Goal: Task Accomplishment & Management: Manage account settings

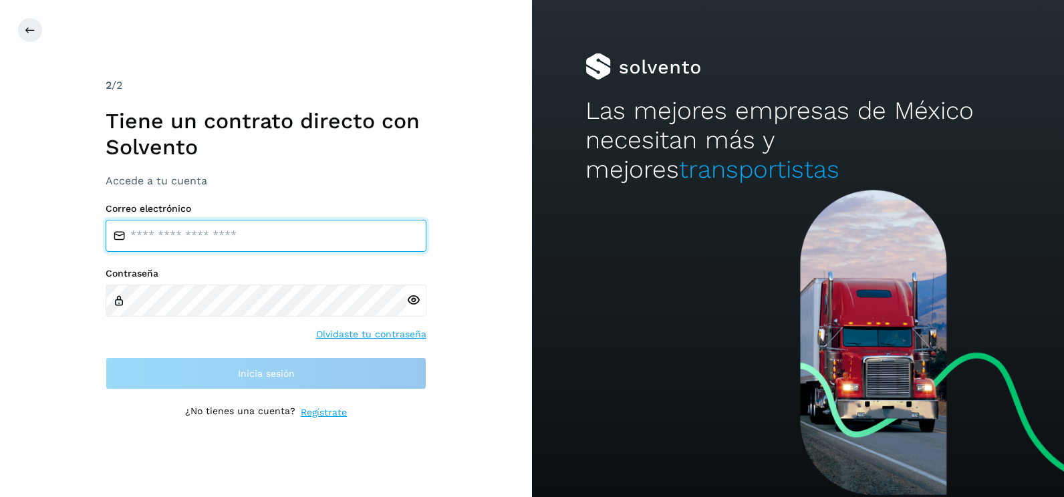
type input "**********"
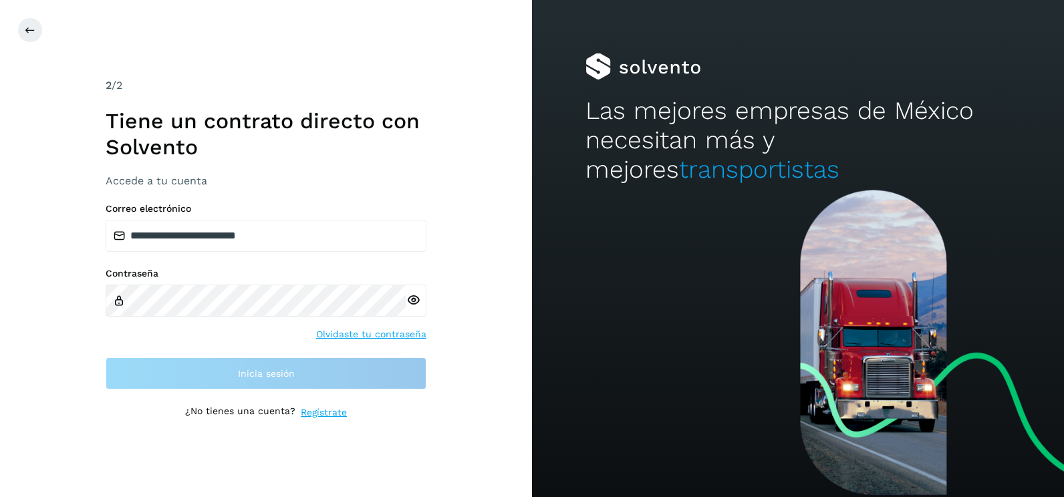
click at [481, 288] on div "**********" at bounding box center [266, 248] width 532 height 497
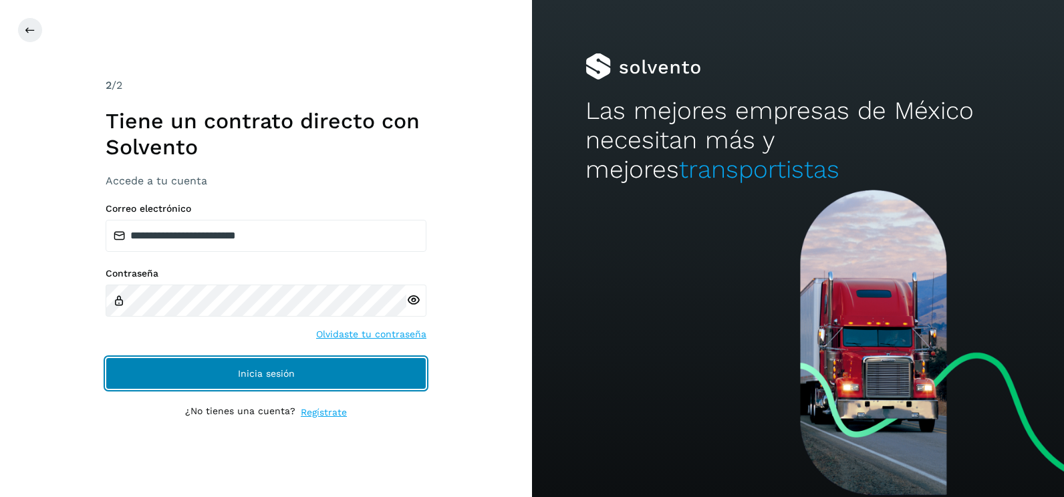
click at [376, 385] on button "Inicia sesión" at bounding box center [266, 374] width 321 height 32
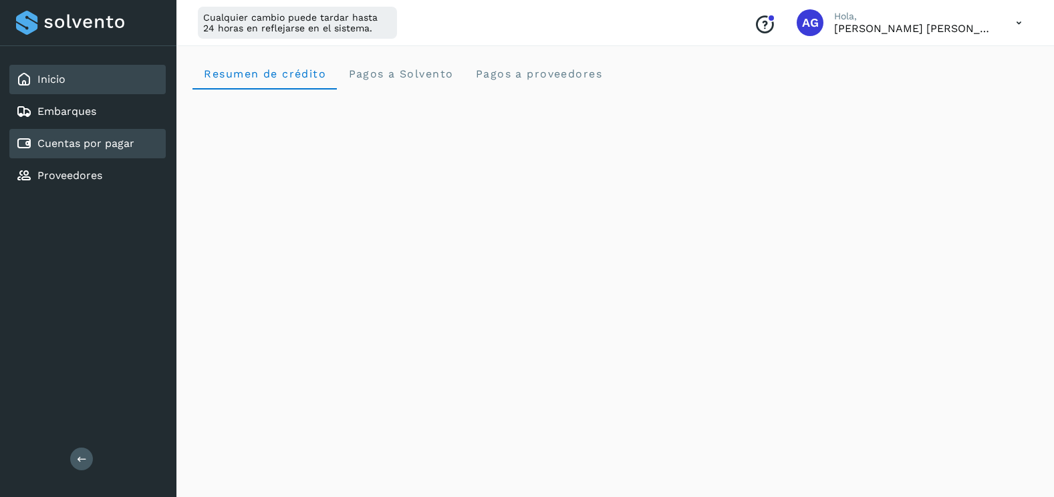
click at [110, 147] on link "Cuentas por pagar" at bounding box center [85, 143] width 97 height 13
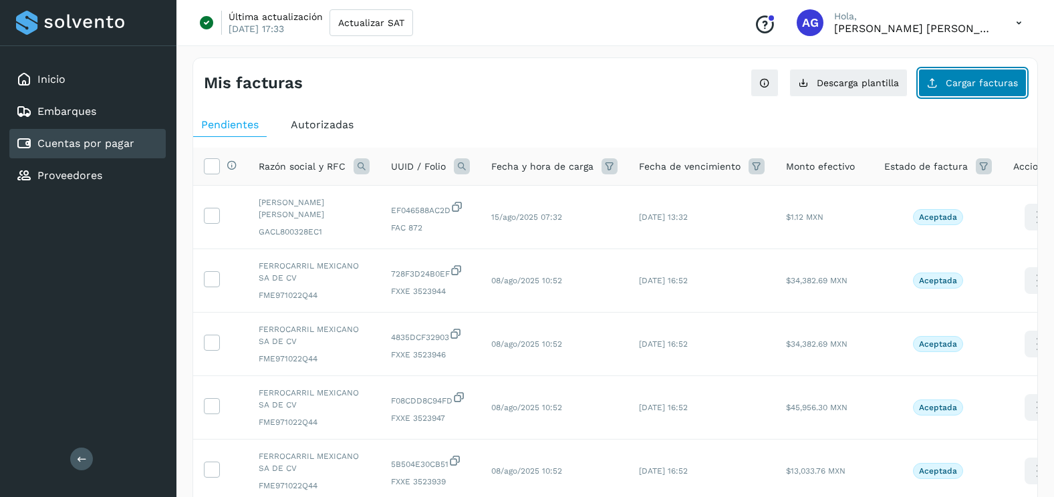
click at [946, 89] on button "Cargar facturas" at bounding box center [972, 83] width 108 height 28
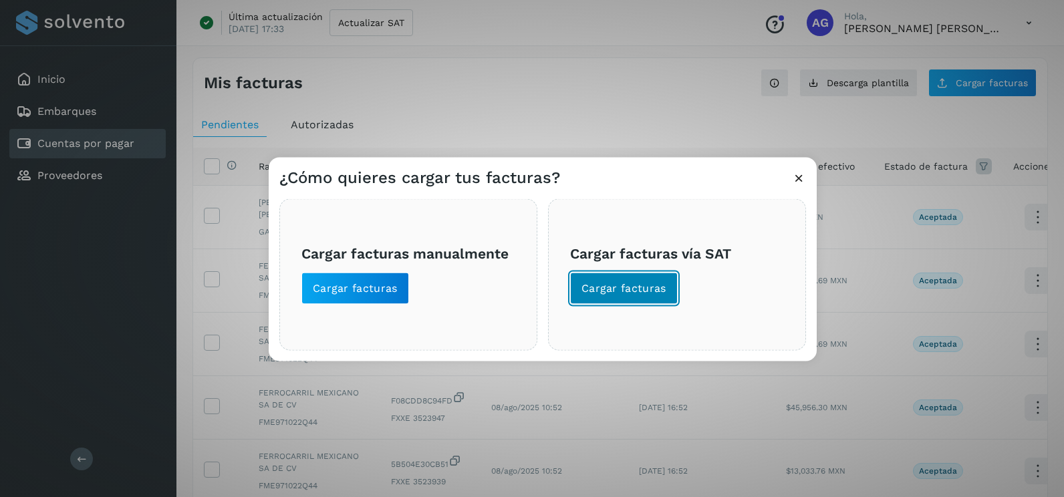
click at [598, 293] on span "Cargar facturas" at bounding box center [623, 288] width 85 height 15
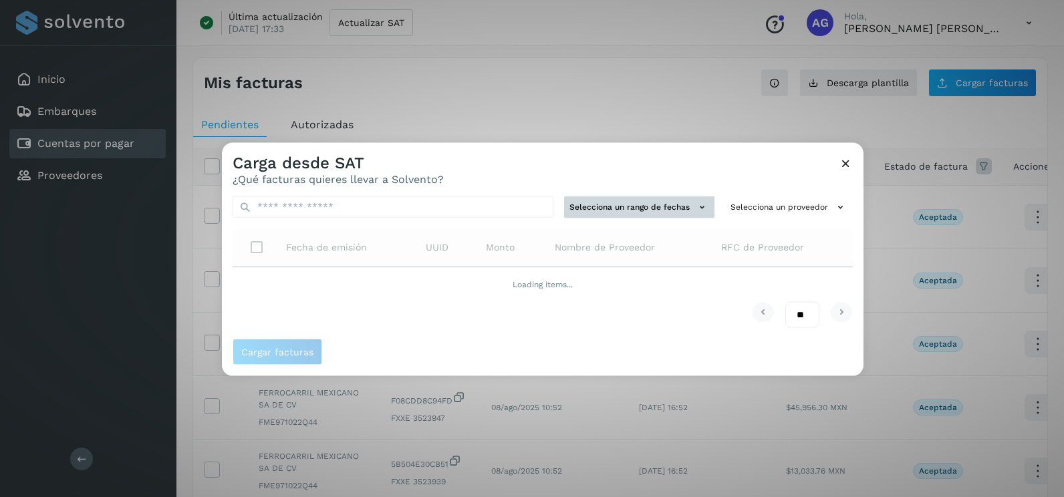
click at [623, 214] on button "Selecciona un rango de fechas" at bounding box center [639, 208] width 150 height 22
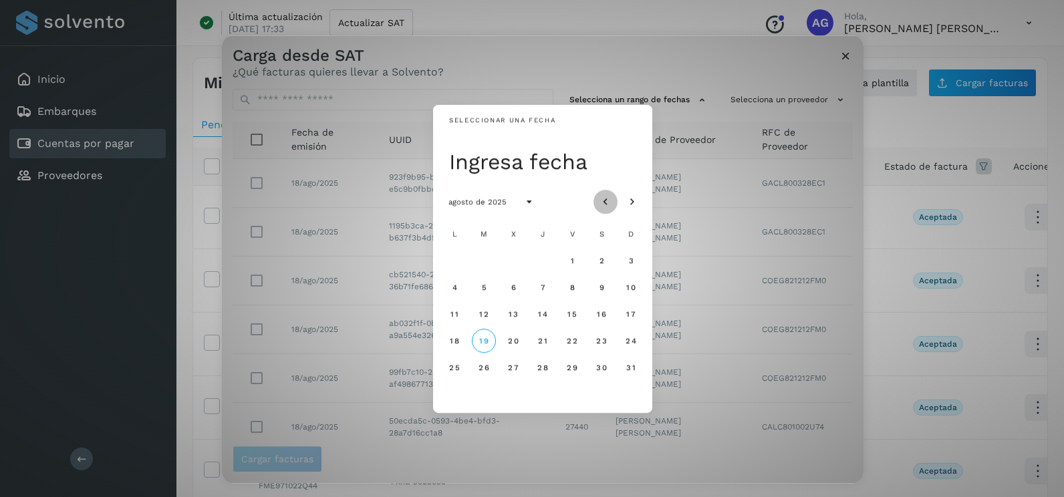
click at [609, 201] on icon "Mes anterior" at bounding box center [605, 202] width 13 height 13
click at [630, 203] on icon "Mes siguiente" at bounding box center [632, 202] width 13 height 13
click at [455, 340] on span "18" at bounding box center [454, 340] width 10 height 9
click at [489, 344] on span "19" at bounding box center [484, 340] width 10 height 9
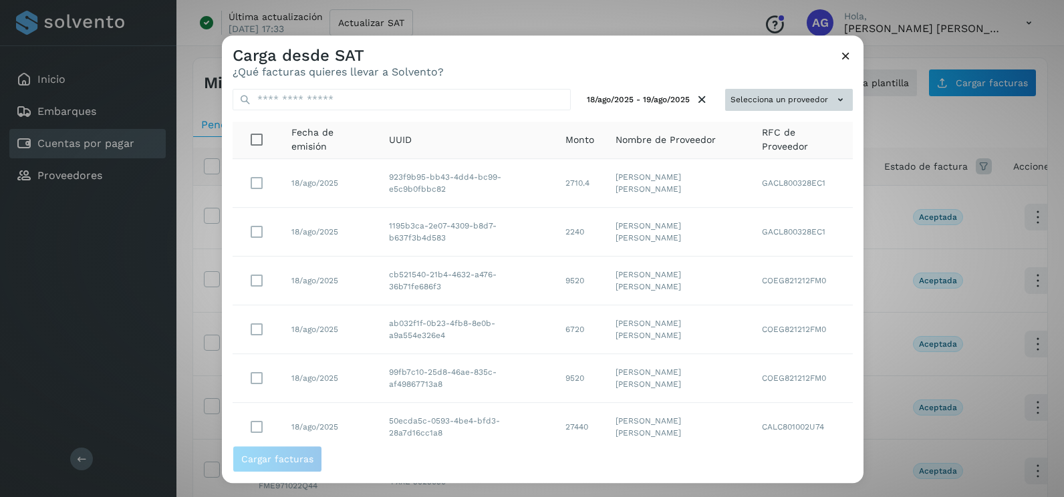
click at [803, 104] on button "Selecciona un proveedor" at bounding box center [789, 100] width 128 height 22
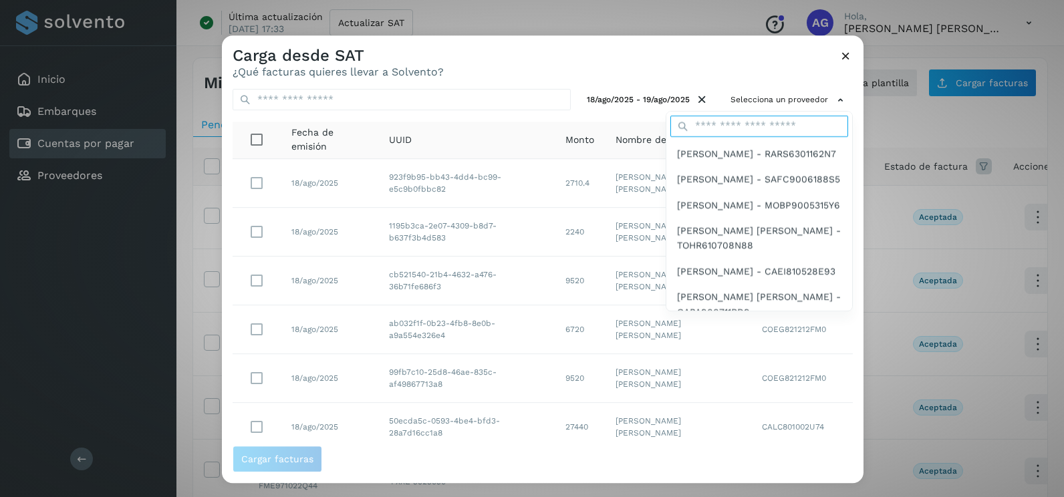
click at [717, 134] on input "text" at bounding box center [759, 126] width 178 height 21
type input "*********"
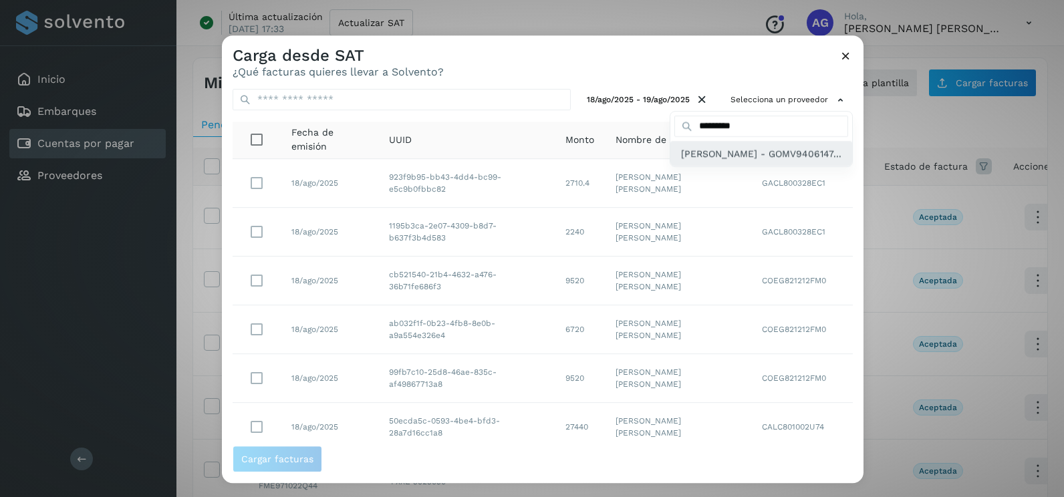
click at [717, 161] on span "[PERSON_NAME] - GOMV9406147..." at bounding box center [761, 153] width 160 height 15
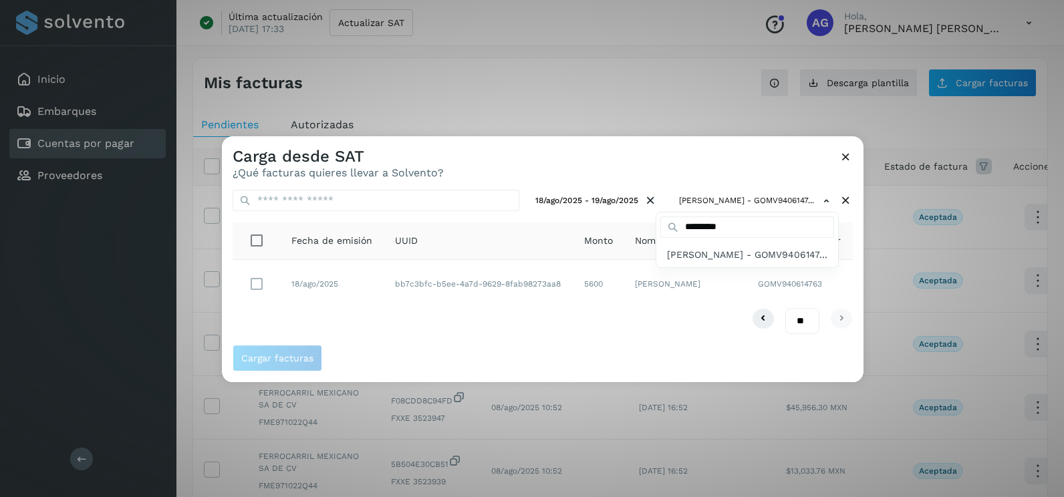
click at [437, 304] on div at bounding box center [754, 384] width 1064 height 497
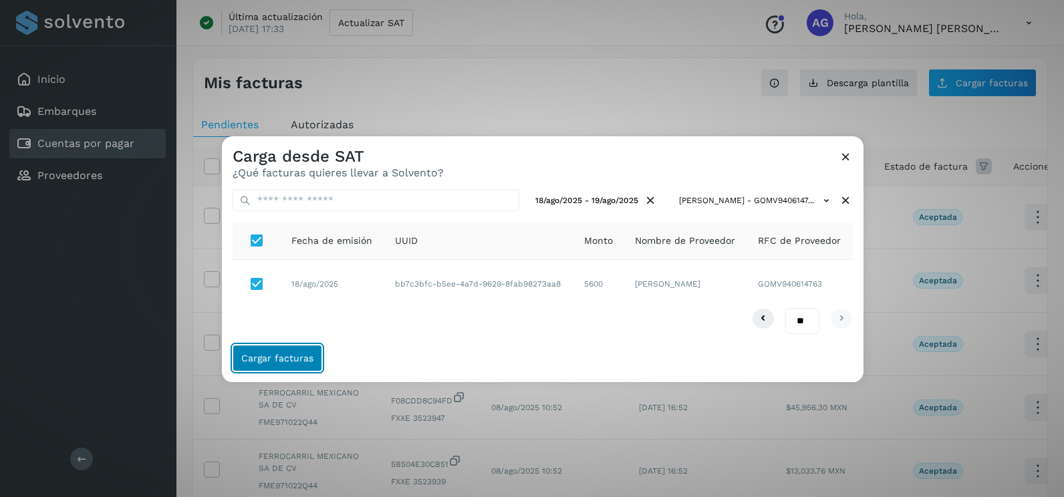
click at [304, 359] on span "Cargar facturas" at bounding box center [277, 358] width 72 height 9
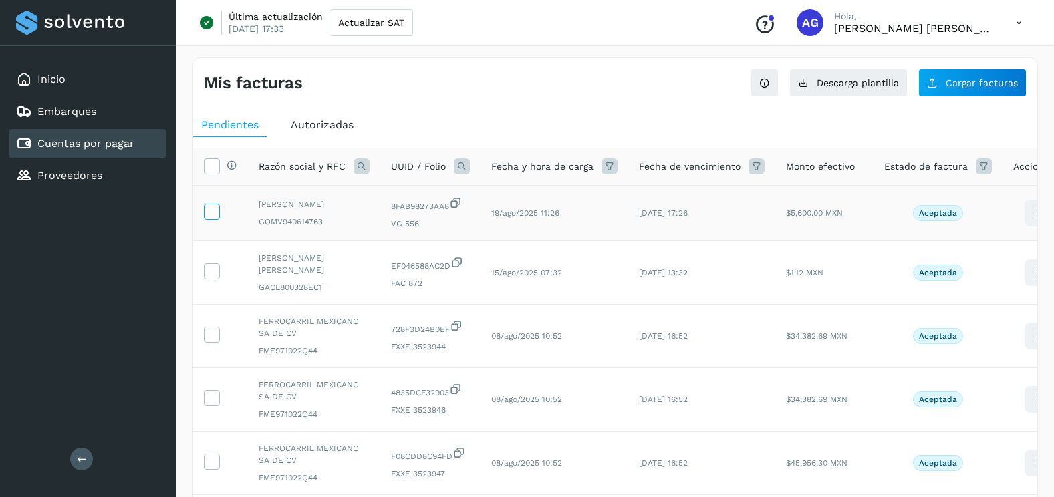
click at [214, 215] on icon at bounding box center [212, 211] width 14 height 14
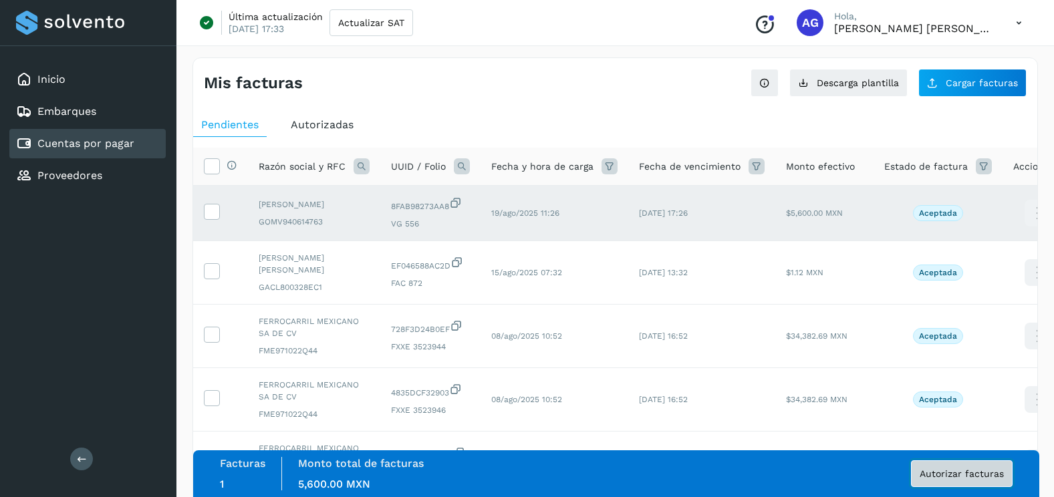
click at [947, 474] on span "Autorizar facturas" at bounding box center [962, 473] width 84 height 9
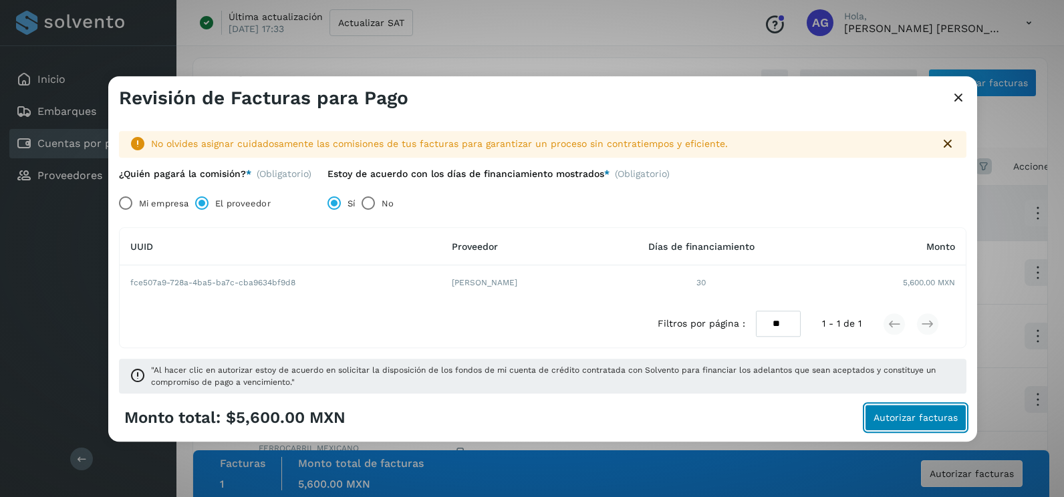
click at [915, 417] on span "Autorizar facturas" at bounding box center [916, 418] width 84 height 9
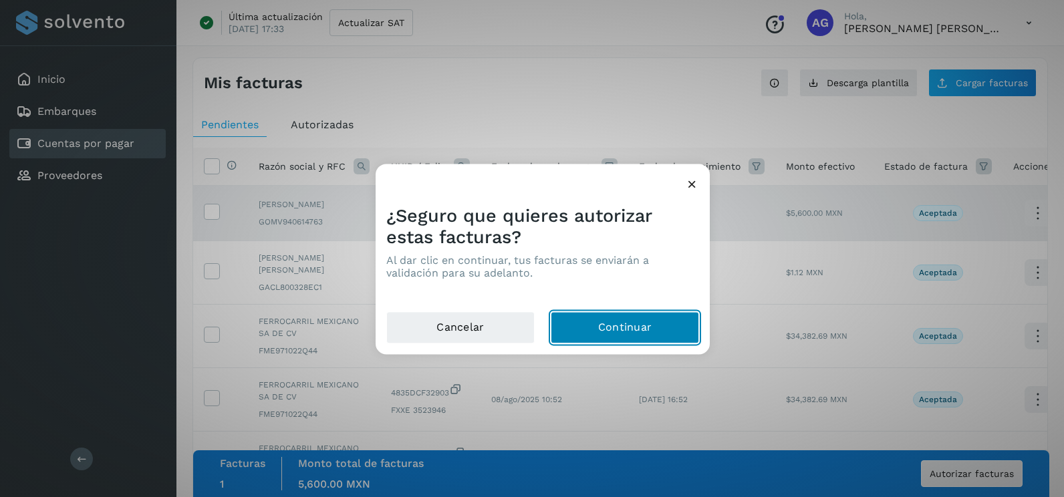
click at [609, 324] on button "Continuar" at bounding box center [625, 328] width 148 height 32
